Goal: Share content

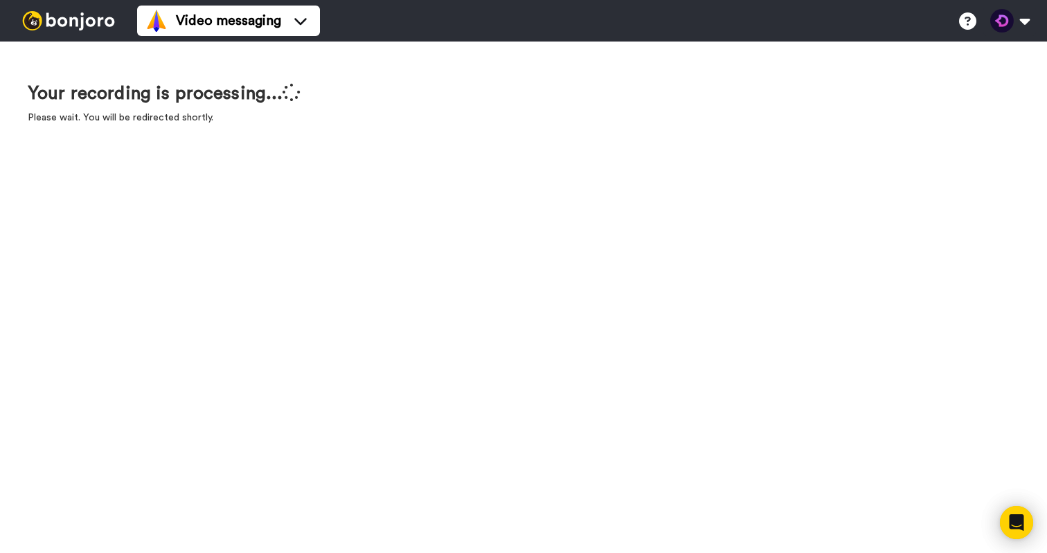
click at [456, 409] on div "Your recording is processing... Please wait. You will be redirected shortly." at bounding box center [523, 298] width 1047 height 512
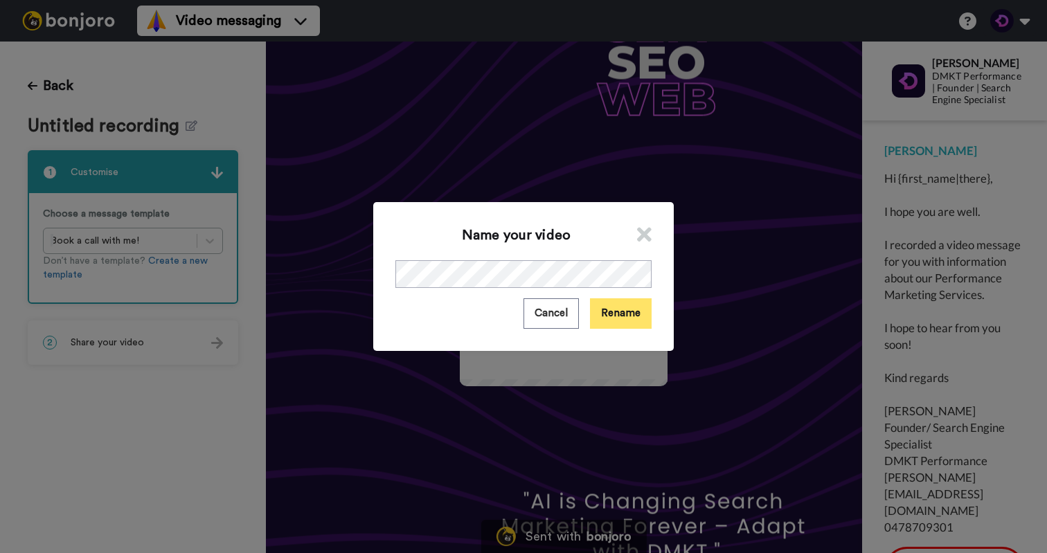
click at [611, 318] on button "Rename" at bounding box center [621, 313] width 62 height 30
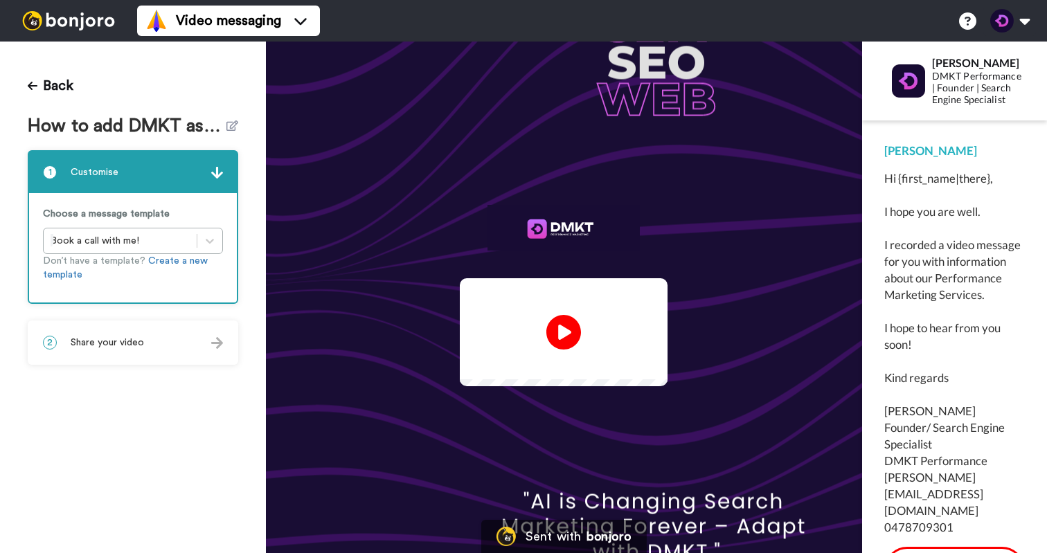
click at [208, 343] on div "2 Share your video" at bounding box center [133, 343] width 208 height 42
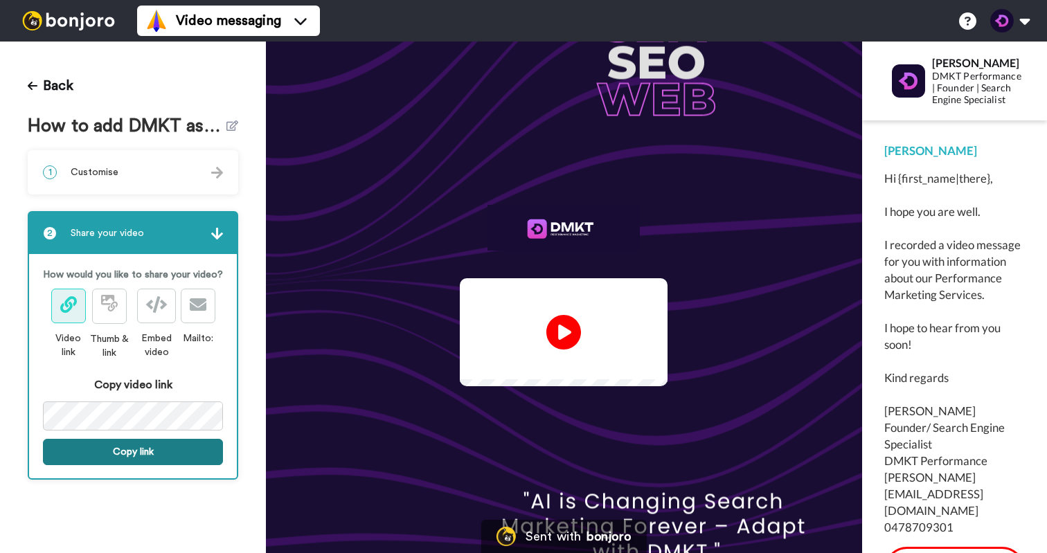
click at [141, 449] on button "Copy link" at bounding box center [133, 452] width 180 height 26
